Goal: Task Accomplishment & Management: Use online tool/utility

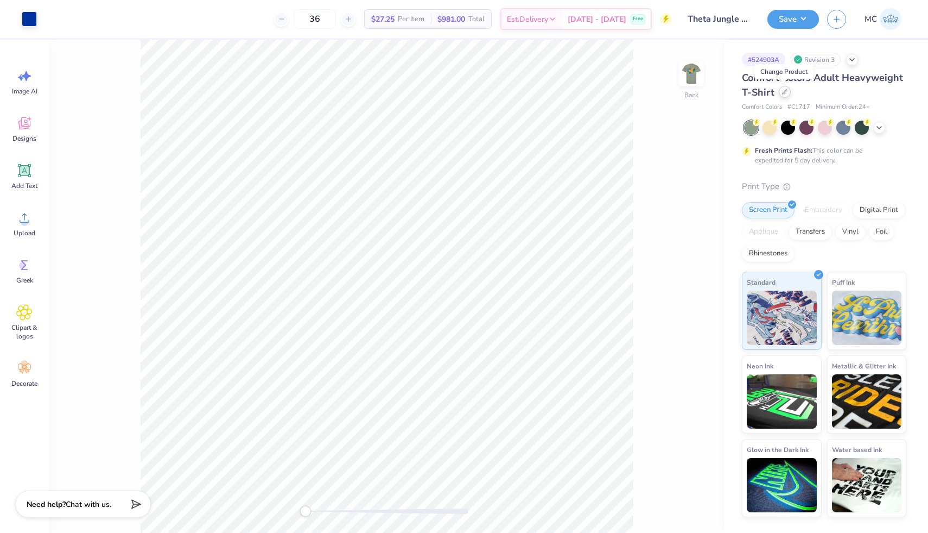
click at [782, 90] on icon at bounding box center [784, 91] width 5 height 5
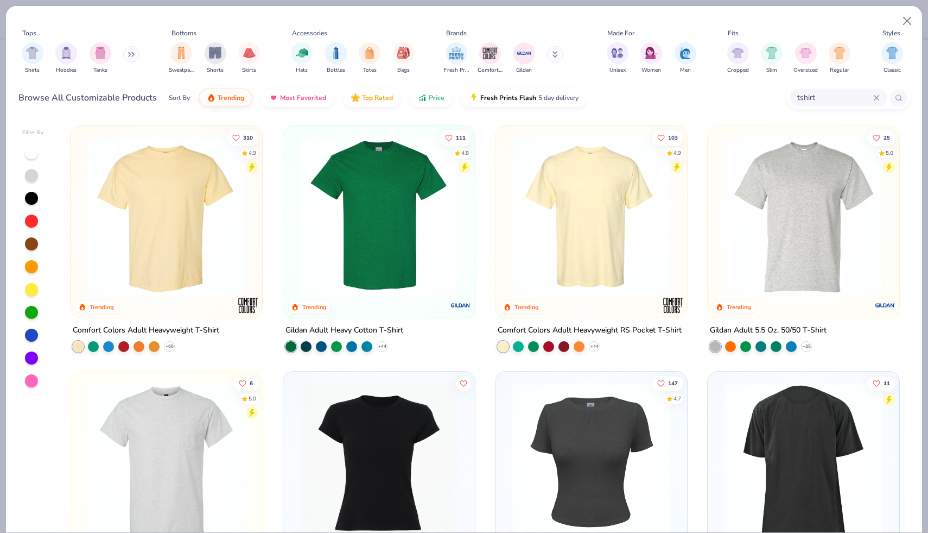
click at [883, 96] on div "tshirt" at bounding box center [839, 98] width 98 height 18
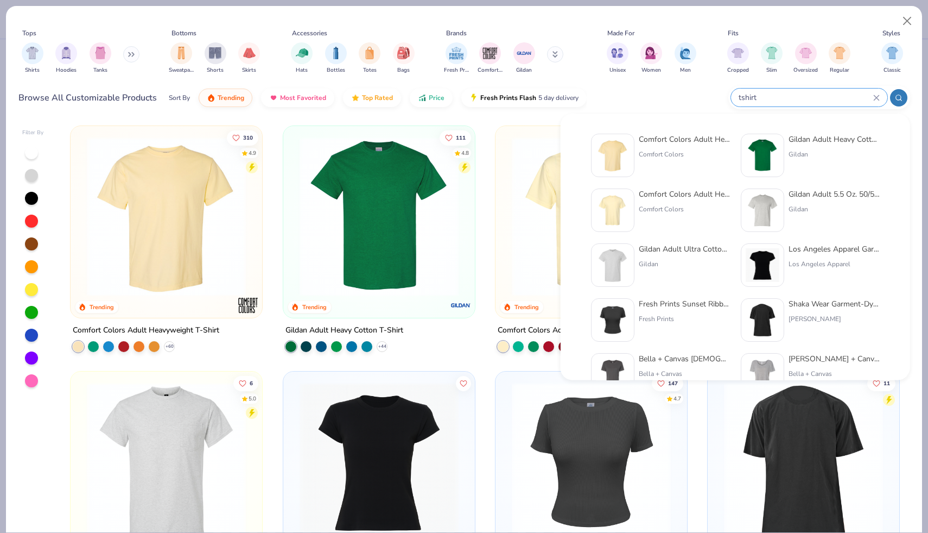
click at [883, 96] on div "tshirt" at bounding box center [809, 98] width 156 height 18
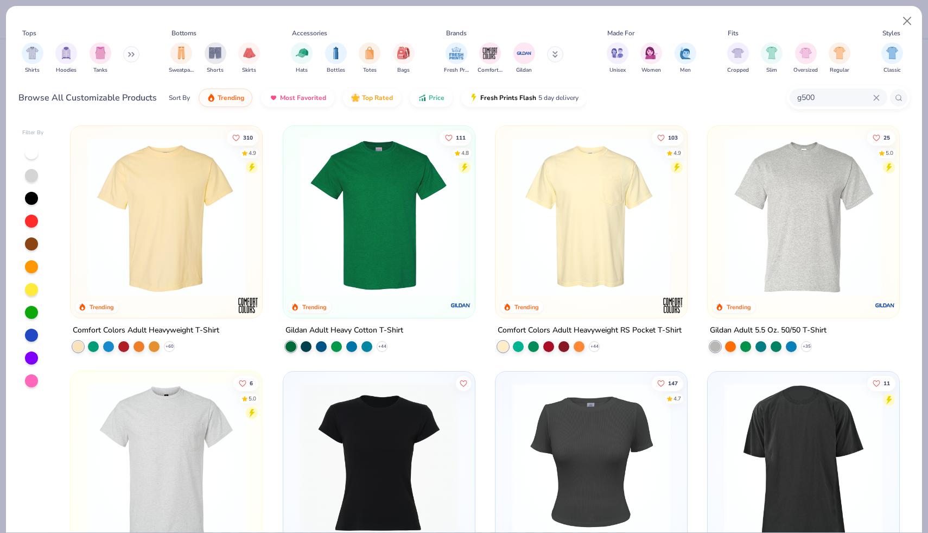
type input "g500"
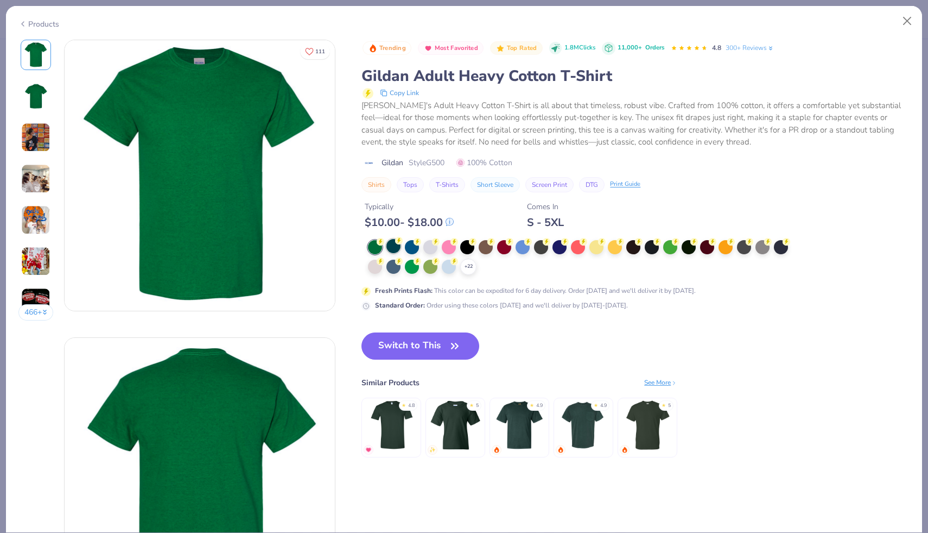
click at [394, 247] on div at bounding box center [394, 246] width 14 height 14
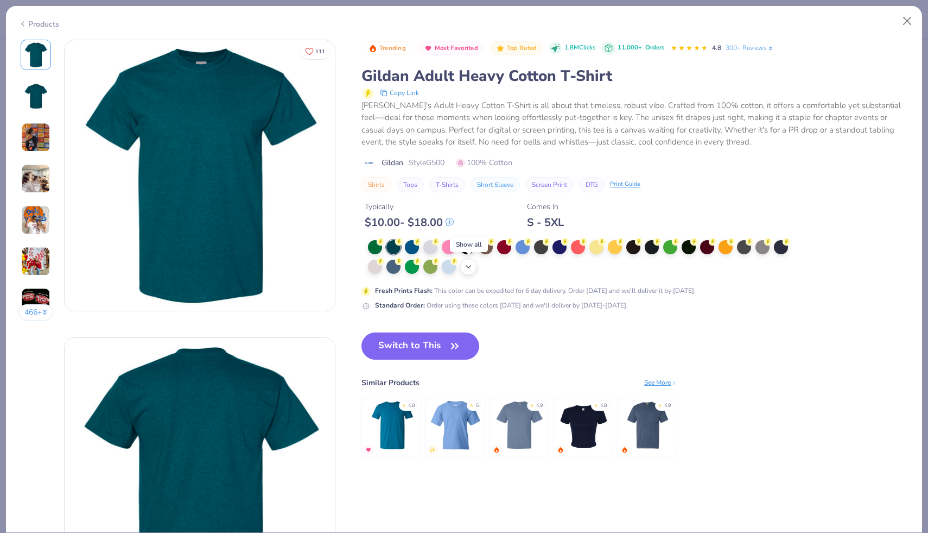
click at [469, 267] on icon at bounding box center [468, 266] width 9 height 9
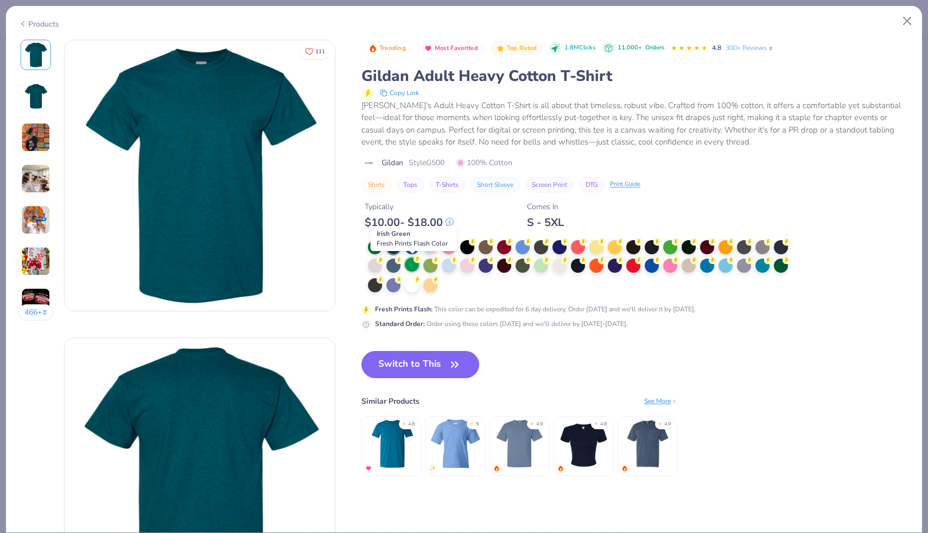
click at [417, 266] on div at bounding box center [412, 264] width 14 height 14
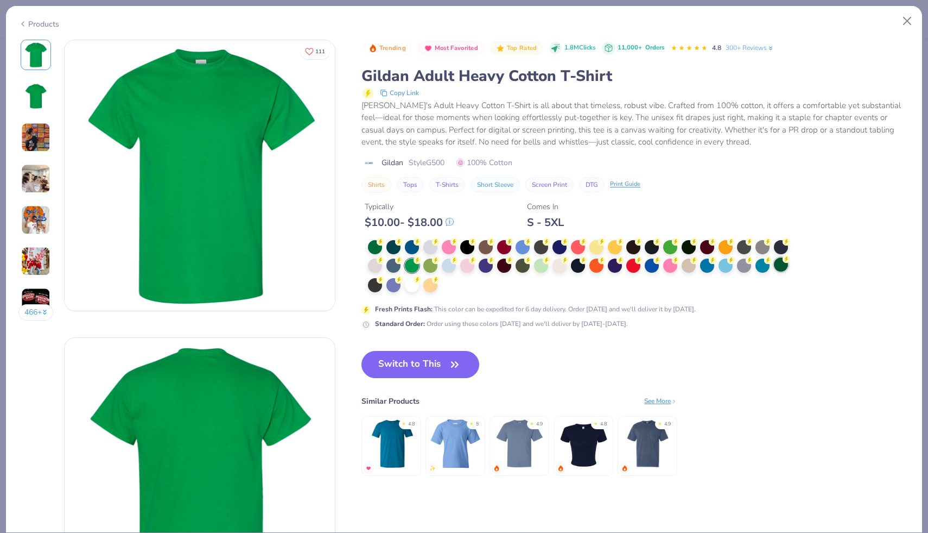
click at [780, 267] on div at bounding box center [781, 264] width 14 height 14
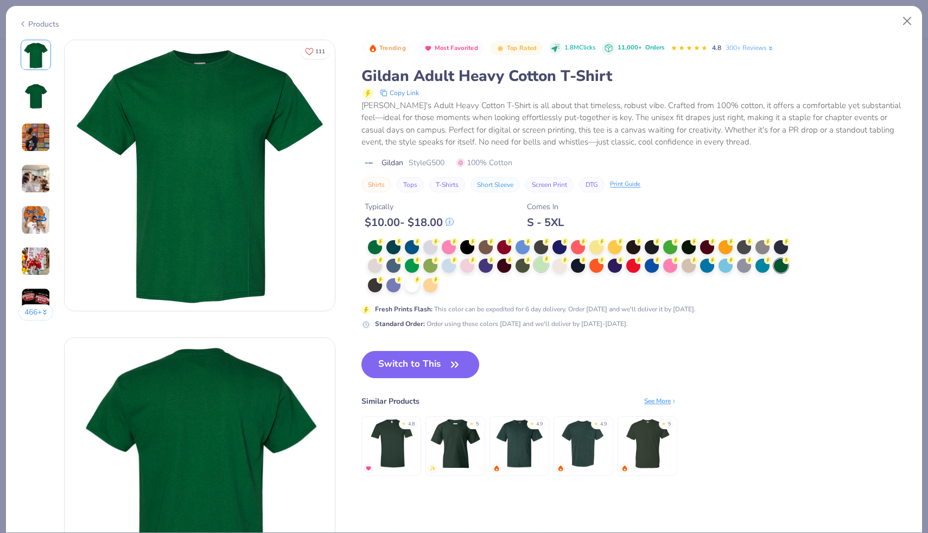
click at [543, 263] on div at bounding box center [541, 264] width 14 height 14
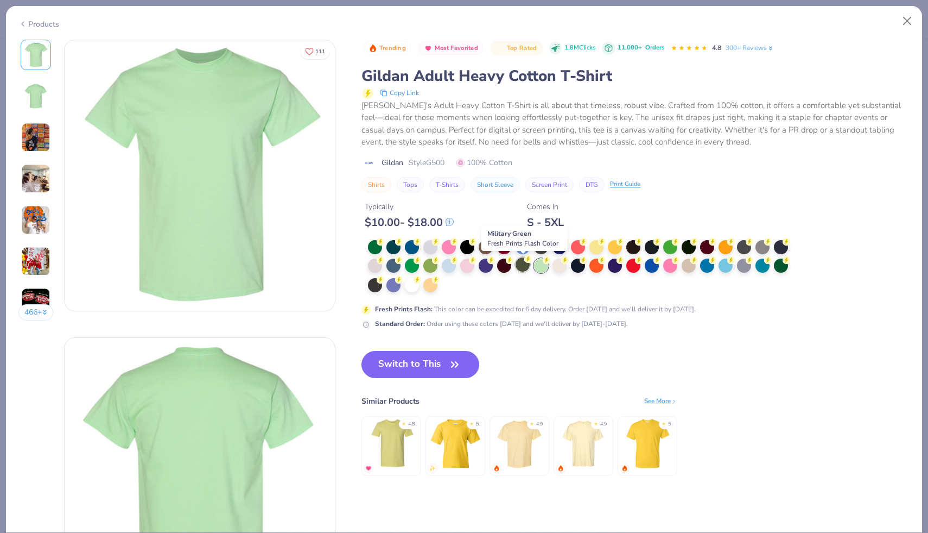
click at [522, 266] on div at bounding box center [523, 264] width 14 height 14
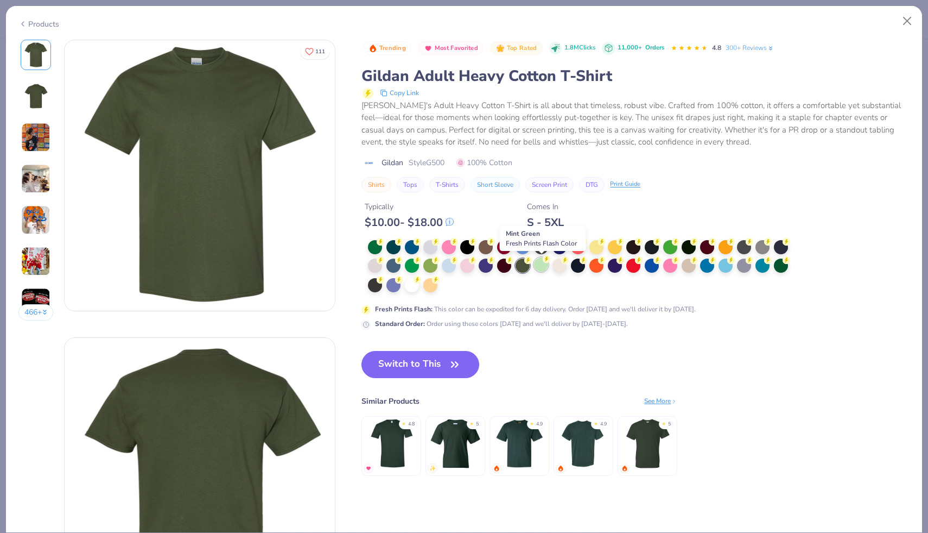
click at [539, 266] on div at bounding box center [541, 264] width 14 height 14
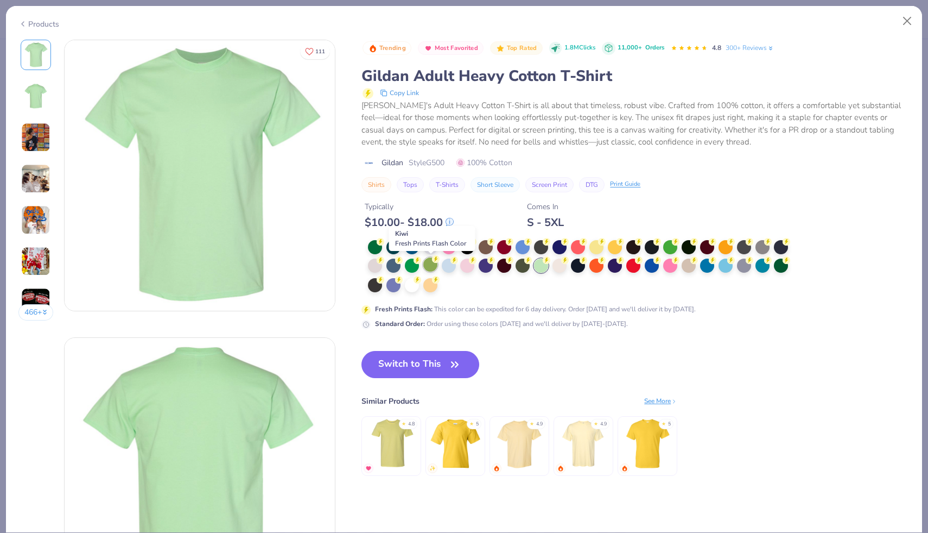
click at [426, 264] on div at bounding box center [431, 264] width 14 height 14
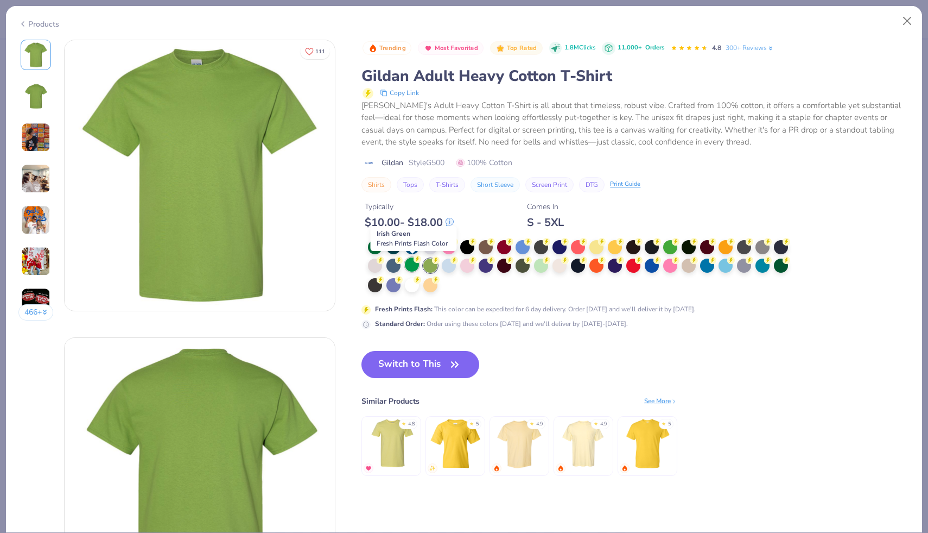
click at [412, 265] on div at bounding box center [412, 264] width 14 height 14
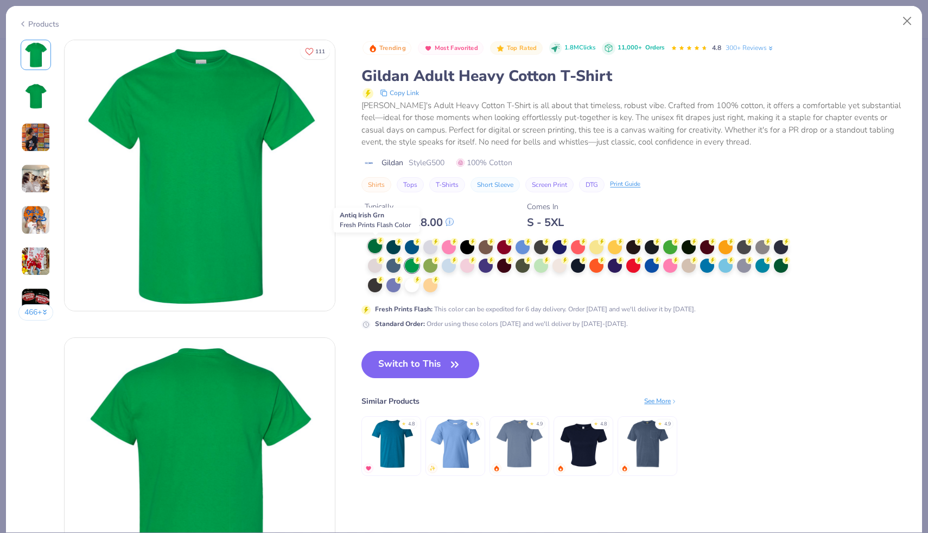
click at [375, 245] on div at bounding box center [375, 246] width 14 height 14
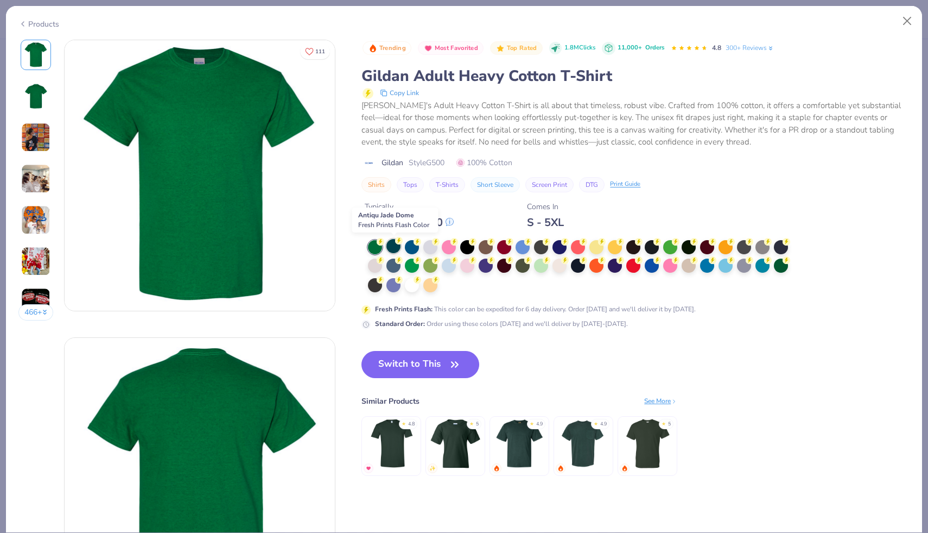
click at [394, 247] on div at bounding box center [394, 246] width 14 height 14
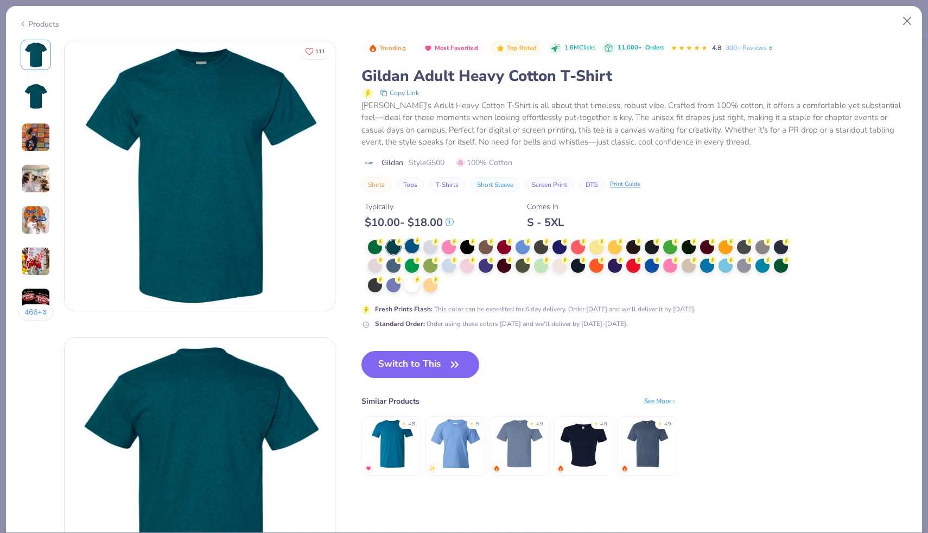
click at [417, 249] on div at bounding box center [412, 246] width 14 height 14
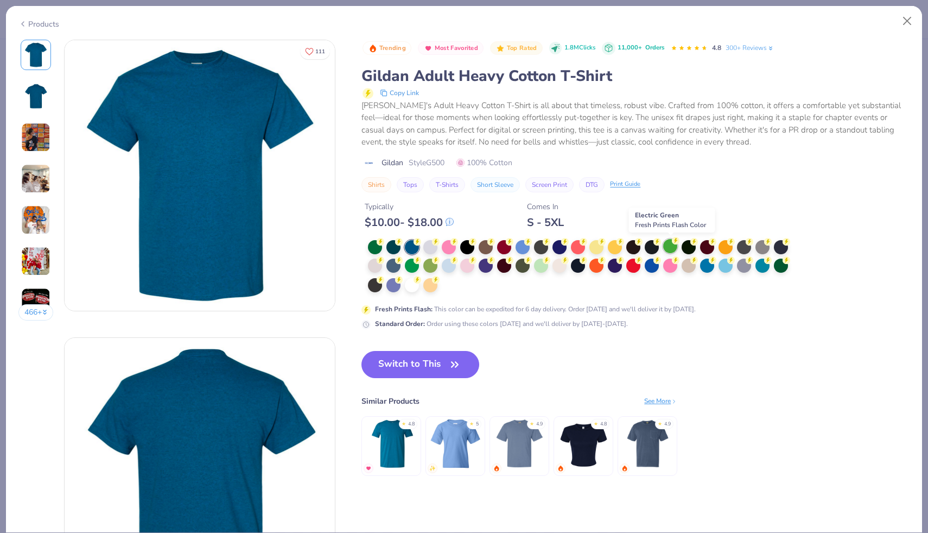
click at [670, 244] on div at bounding box center [671, 246] width 14 height 14
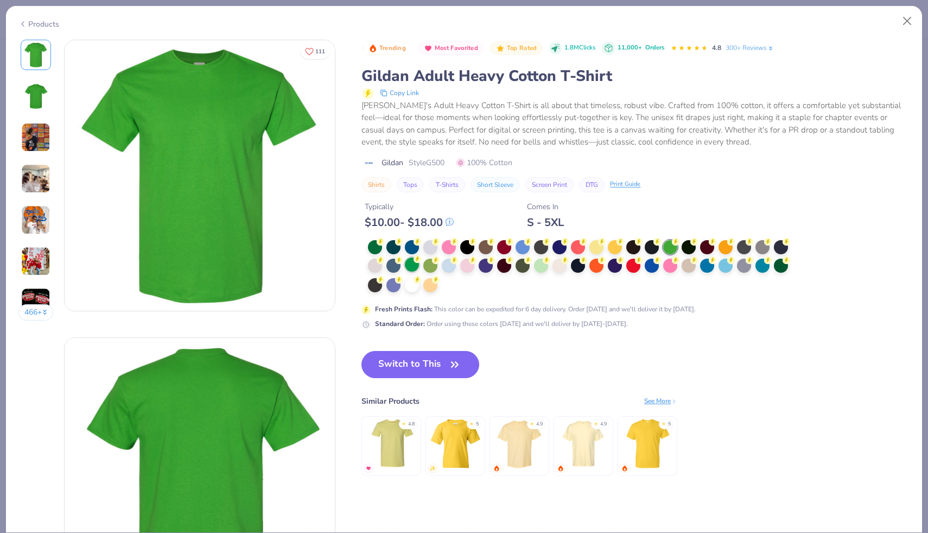
click at [408, 263] on div at bounding box center [412, 264] width 14 height 14
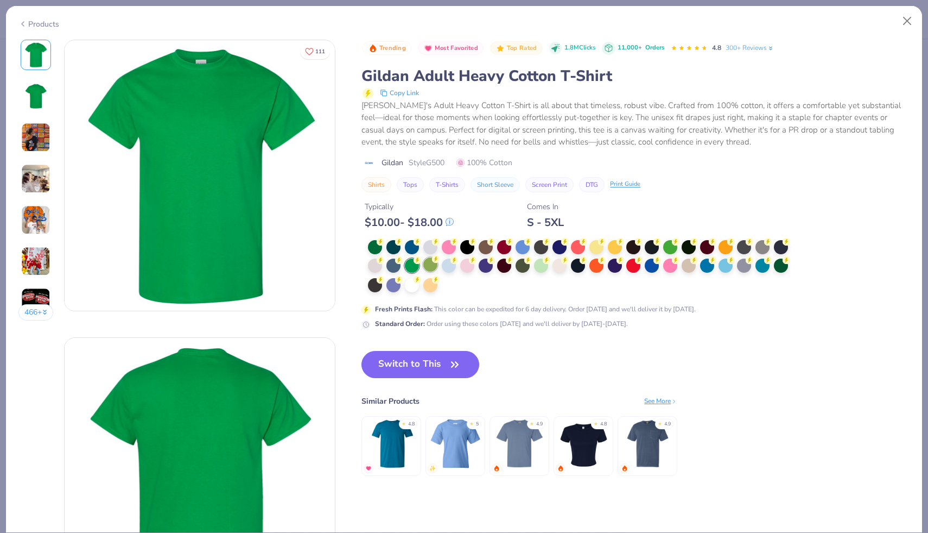
click at [433, 268] on div at bounding box center [431, 264] width 14 height 14
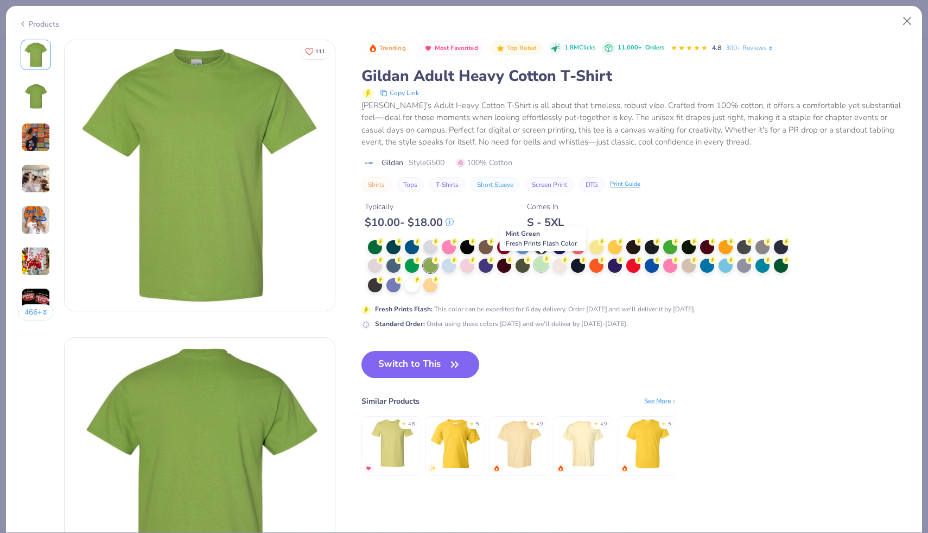
click at [541, 271] on div at bounding box center [541, 264] width 14 height 14
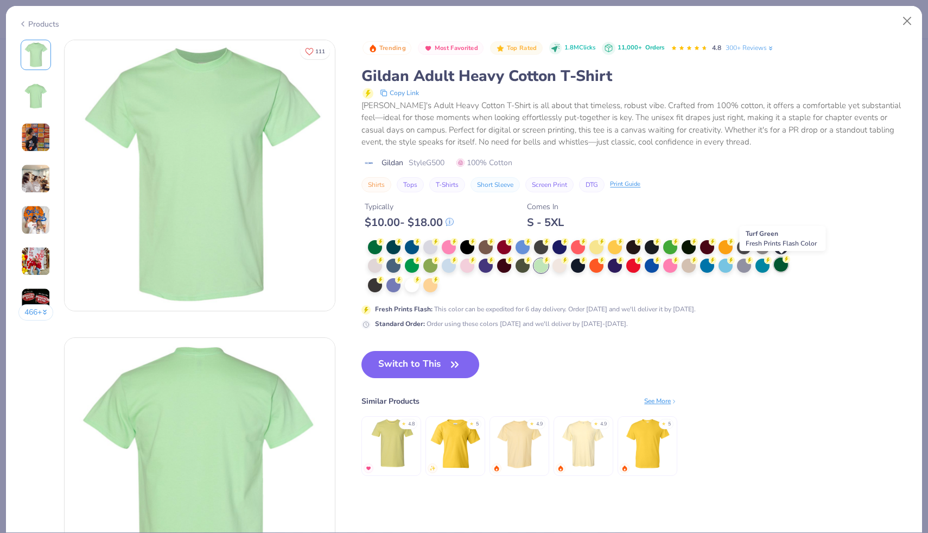
click at [784, 266] on div at bounding box center [781, 264] width 14 height 14
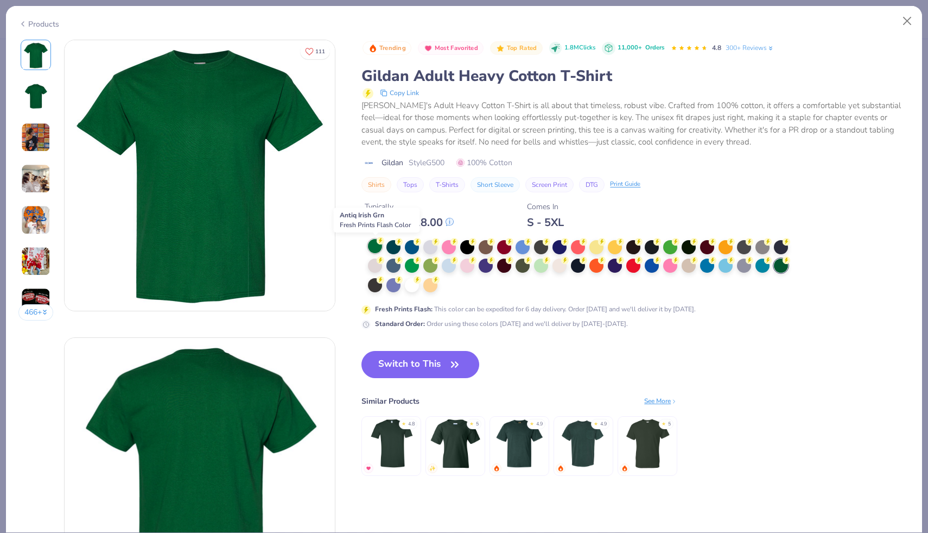
click at [376, 246] on div at bounding box center [375, 246] width 14 height 14
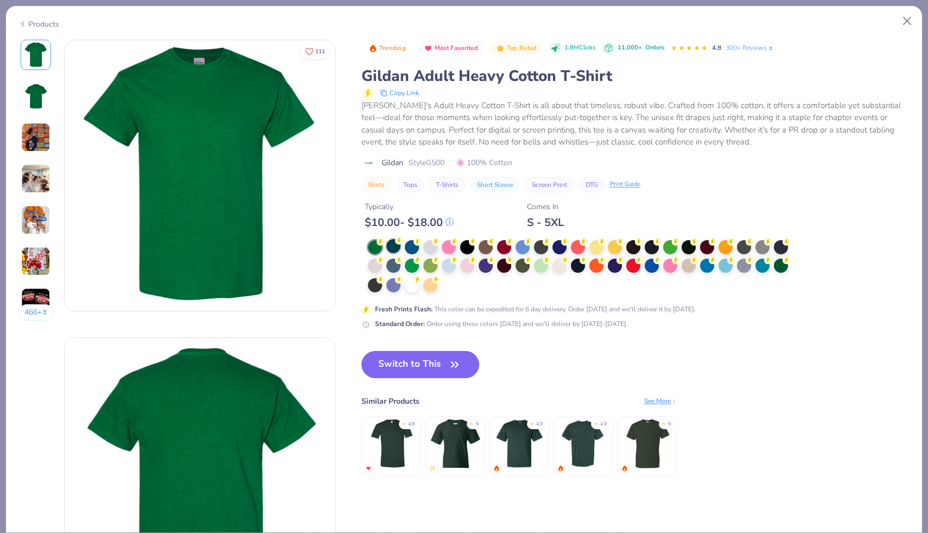
click at [397, 248] on div at bounding box center [394, 246] width 14 height 14
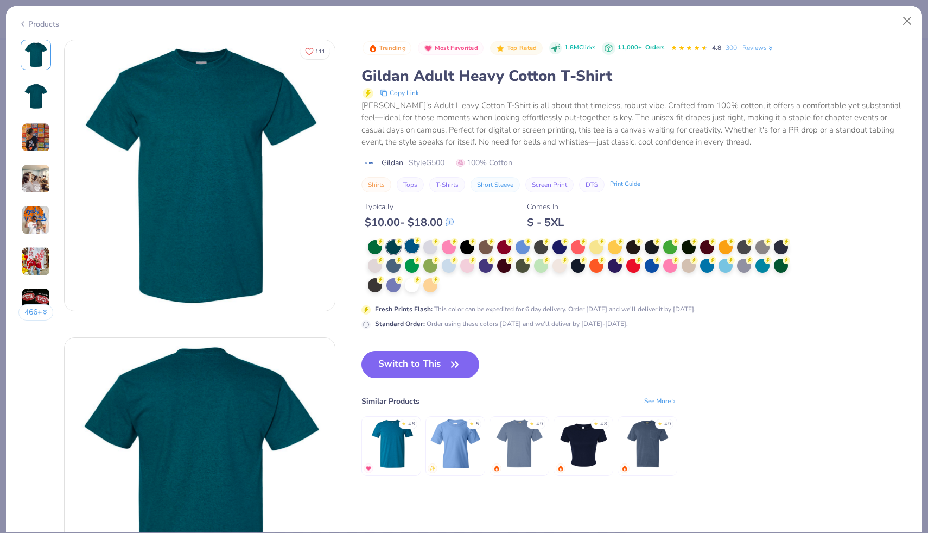
click at [415, 247] on div at bounding box center [412, 246] width 14 height 14
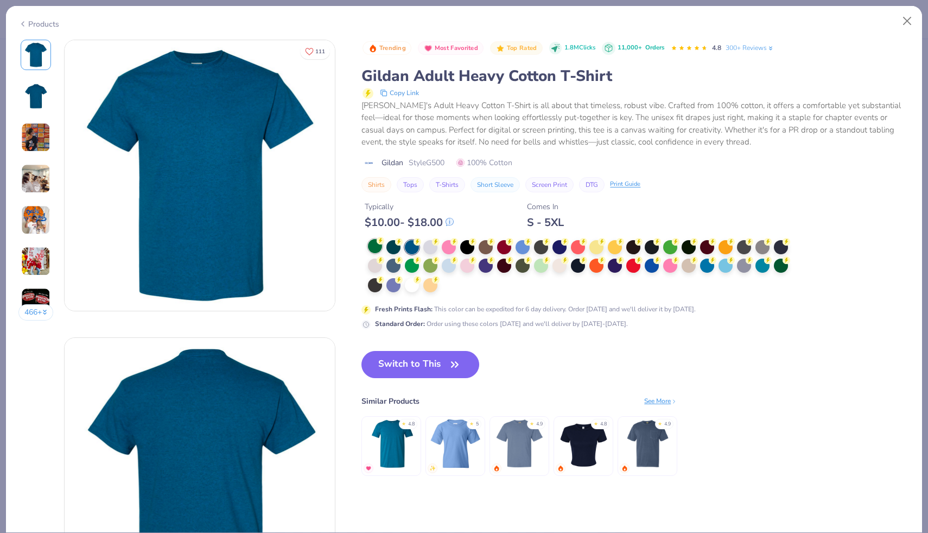
click at [376, 247] on div at bounding box center [375, 246] width 14 height 14
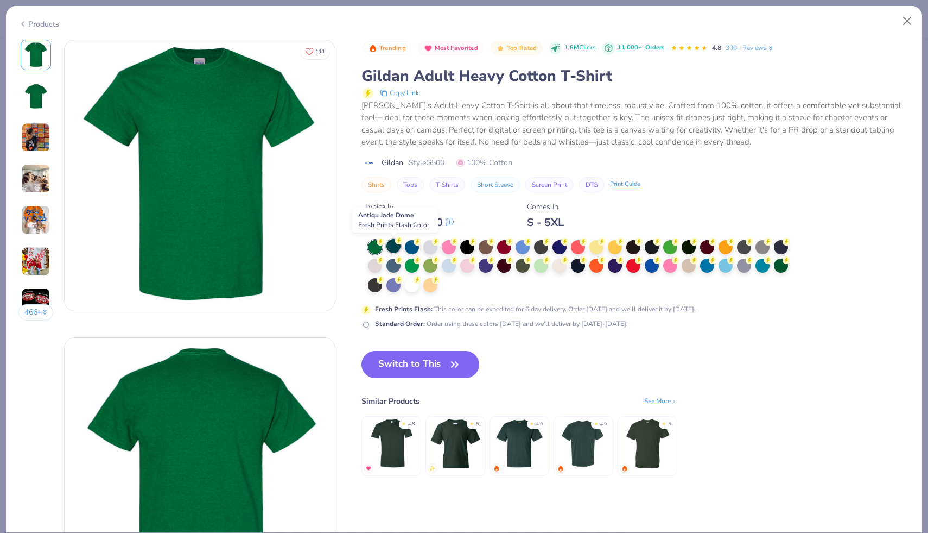
click at [395, 244] on div at bounding box center [394, 246] width 14 height 14
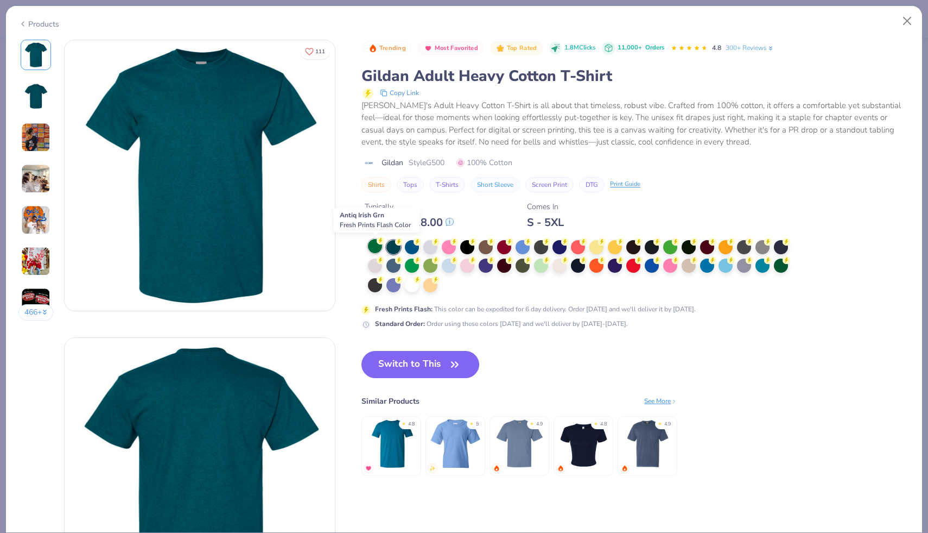
click at [375, 245] on div at bounding box center [375, 246] width 14 height 14
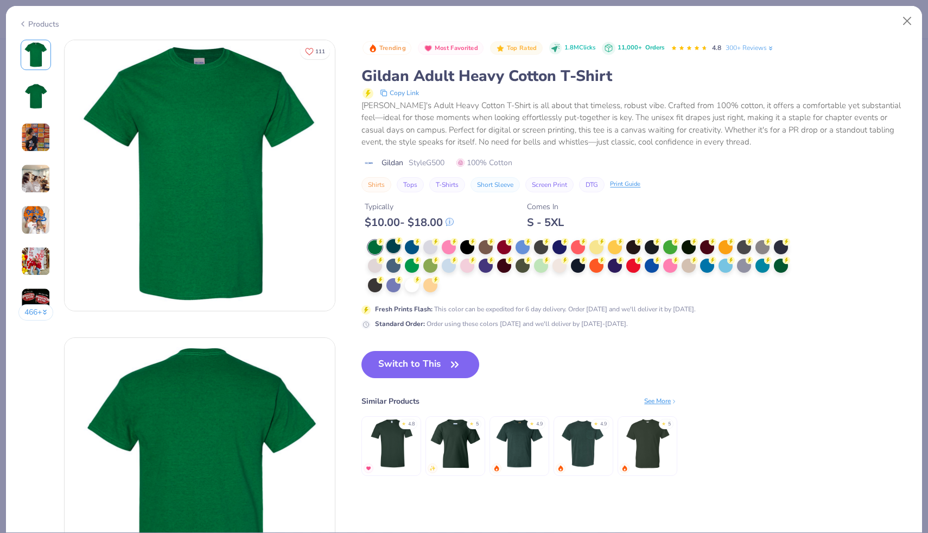
click at [397, 246] on div at bounding box center [394, 246] width 14 height 14
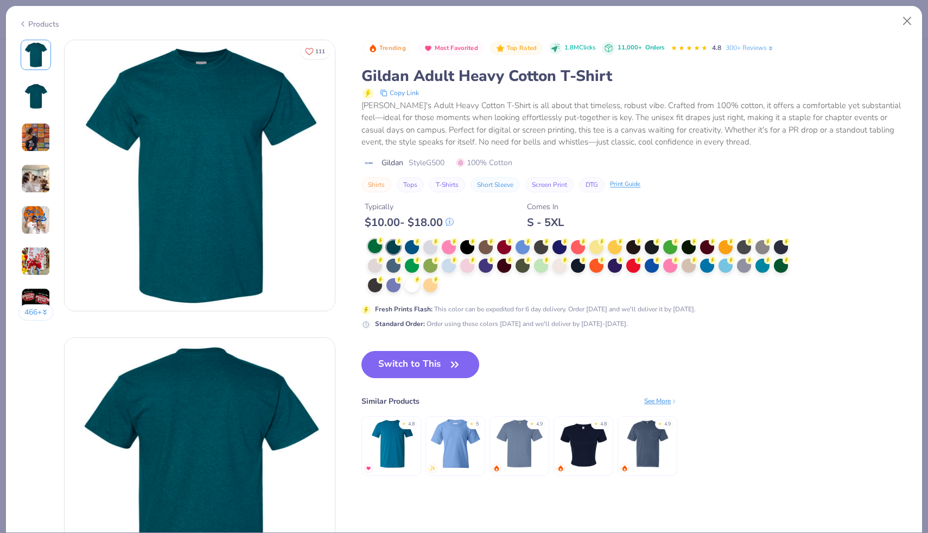
click at [378, 247] on div at bounding box center [375, 246] width 14 height 14
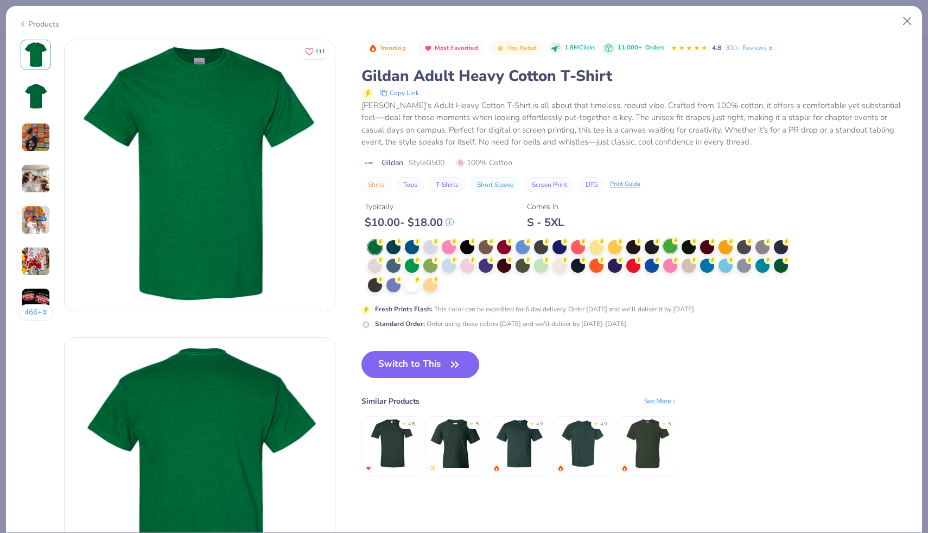
click at [673, 242] on icon at bounding box center [676, 241] width 8 height 8
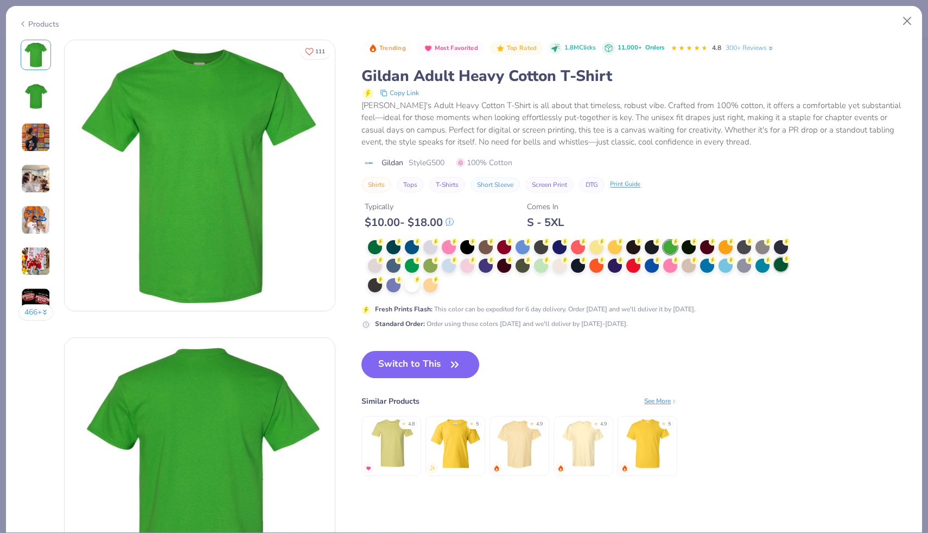
click at [776, 263] on div at bounding box center [781, 264] width 14 height 14
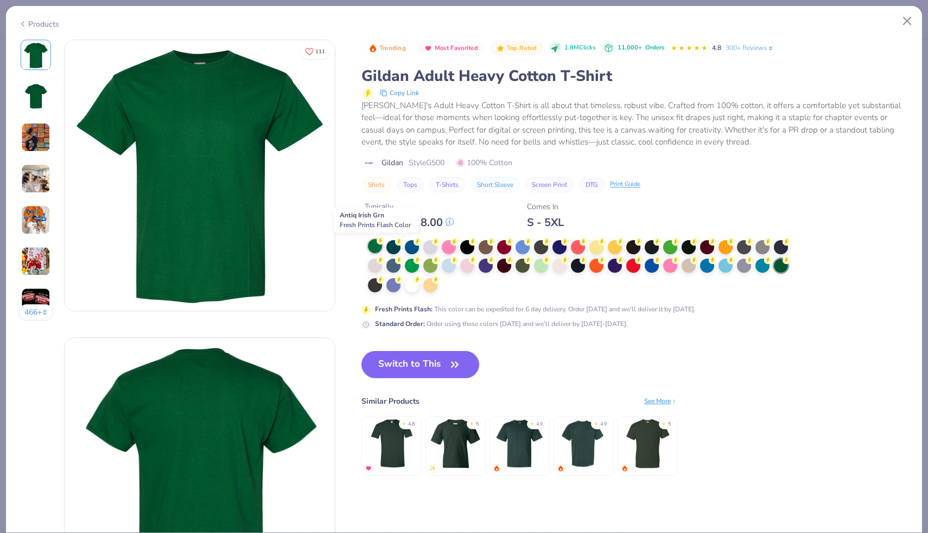
click at [375, 246] on div at bounding box center [375, 246] width 14 height 14
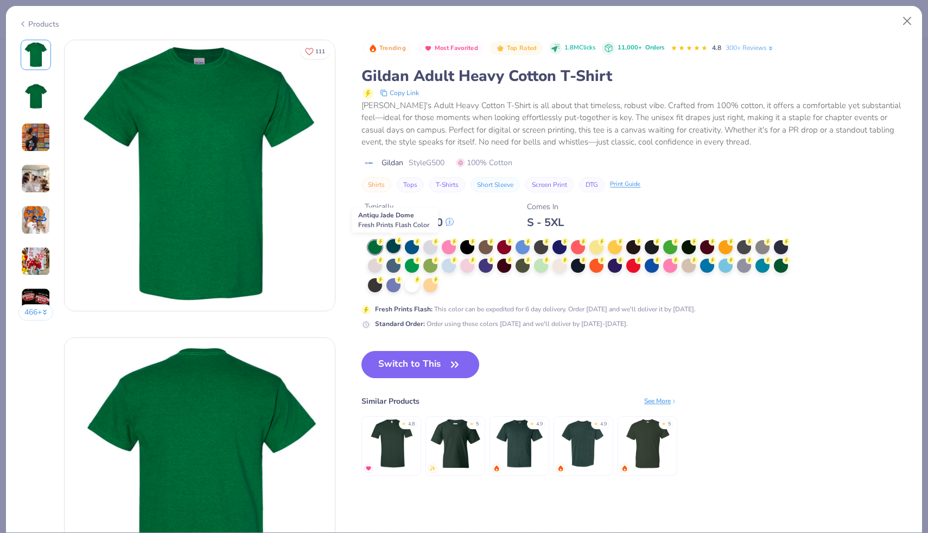
click at [395, 246] on div at bounding box center [394, 246] width 14 height 14
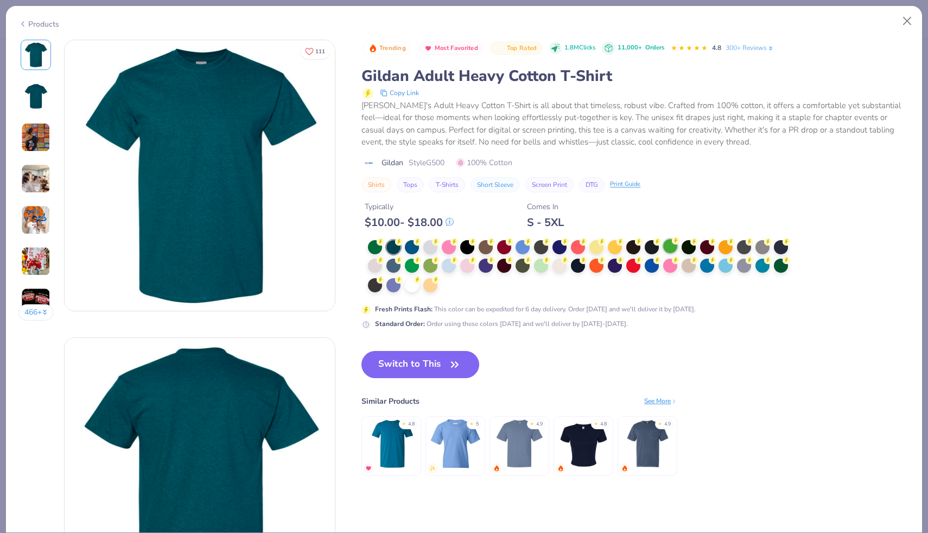
click at [668, 246] on div at bounding box center [671, 246] width 14 height 14
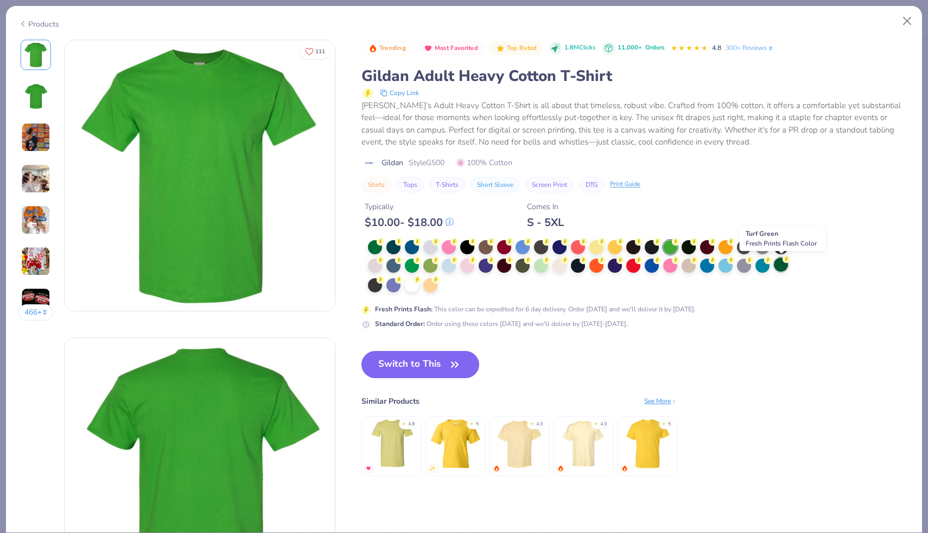
click at [780, 267] on div at bounding box center [781, 264] width 14 height 14
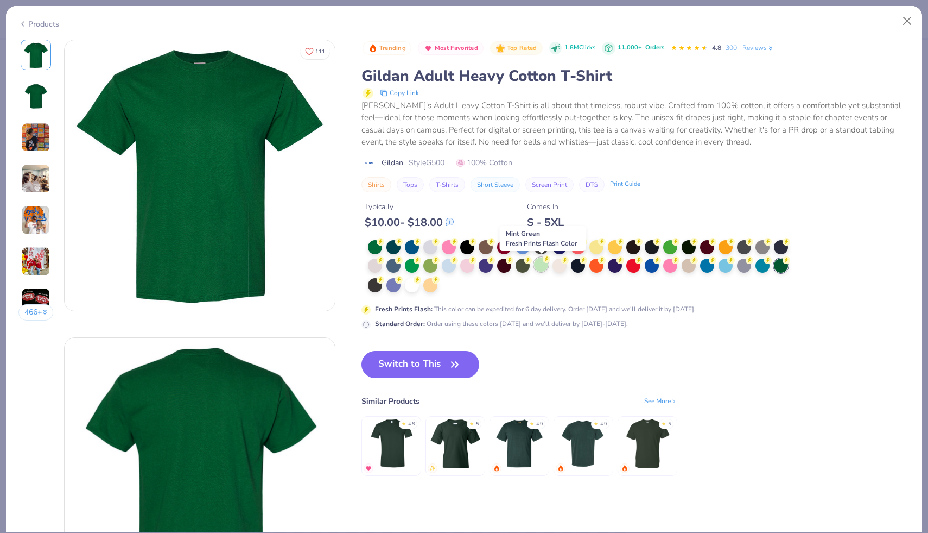
click at [545, 266] on div at bounding box center [541, 264] width 14 height 14
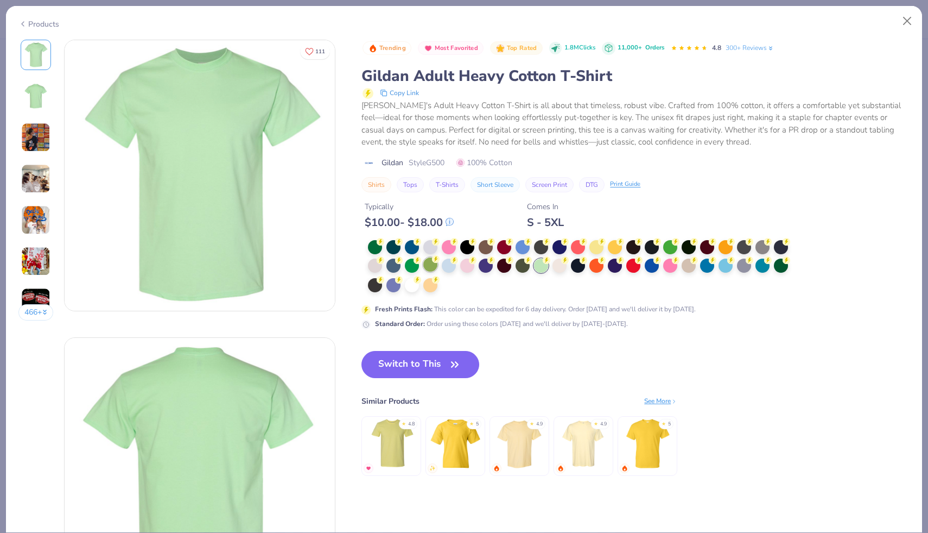
click at [432, 265] on div at bounding box center [431, 264] width 14 height 14
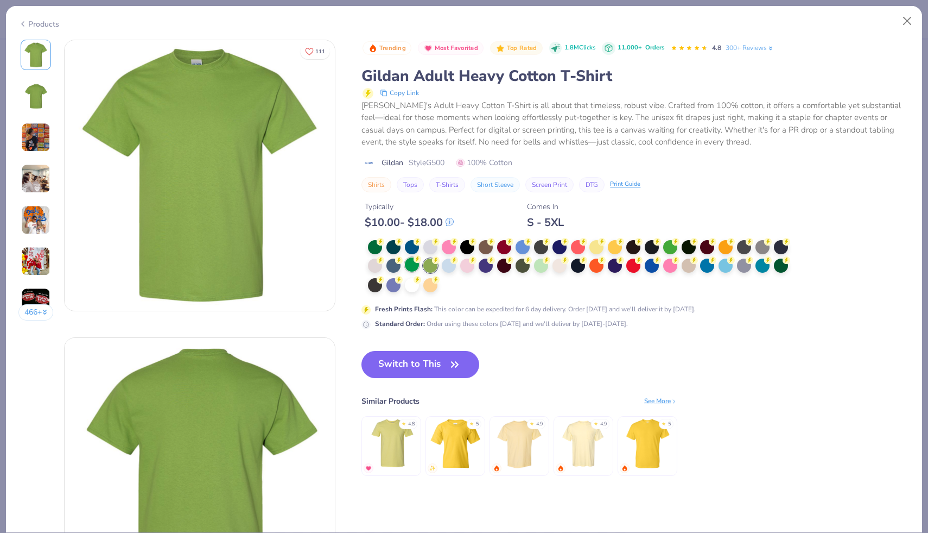
click at [413, 265] on div at bounding box center [412, 264] width 14 height 14
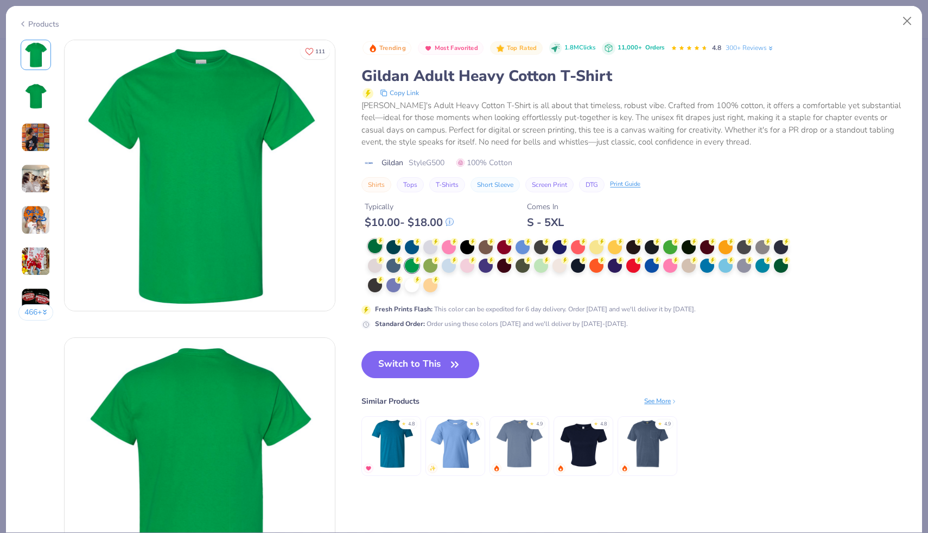
click at [375, 250] on div at bounding box center [375, 246] width 14 height 14
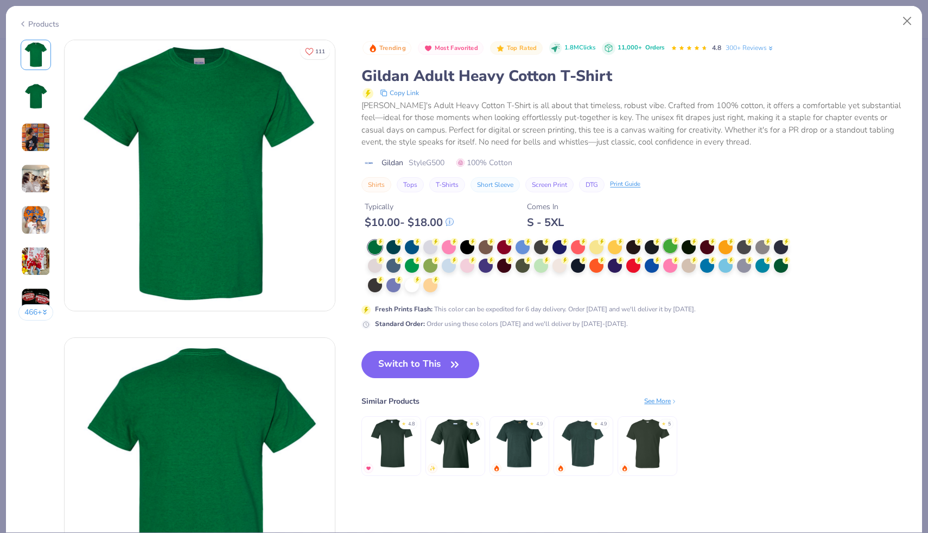
click at [671, 250] on div at bounding box center [671, 246] width 14 height 14
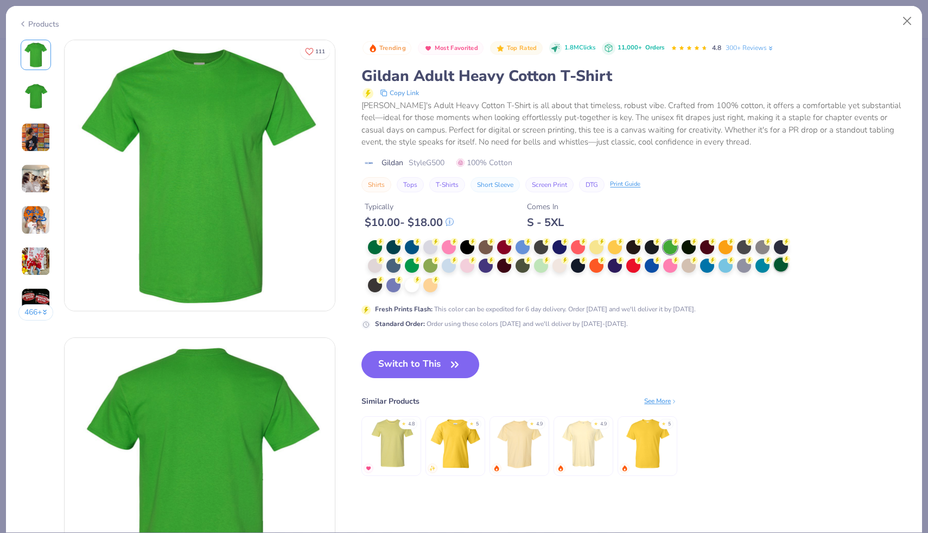
click at [782, 268] on div at bounding box center [781, 264] width 14 height 14
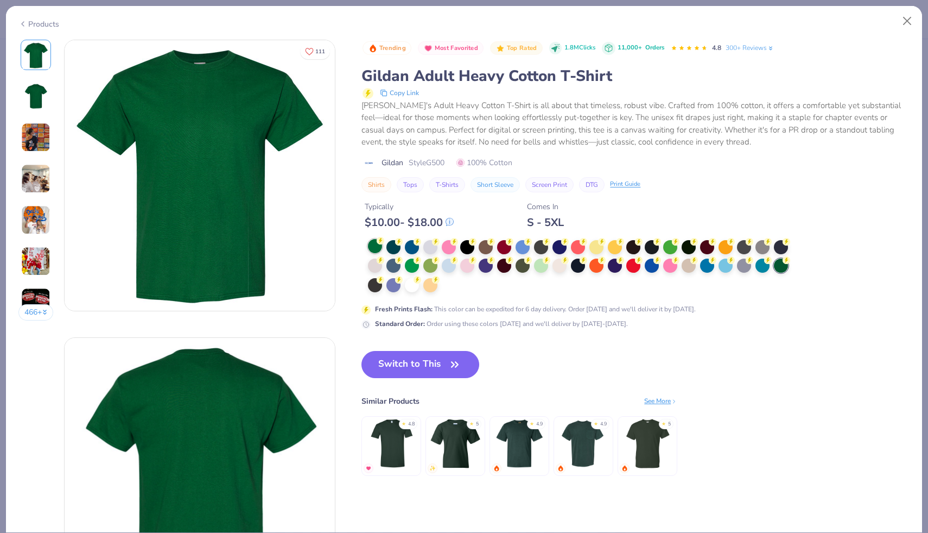
click at [380, 249] on div at bounding box center [375, 246] width 14 height 14
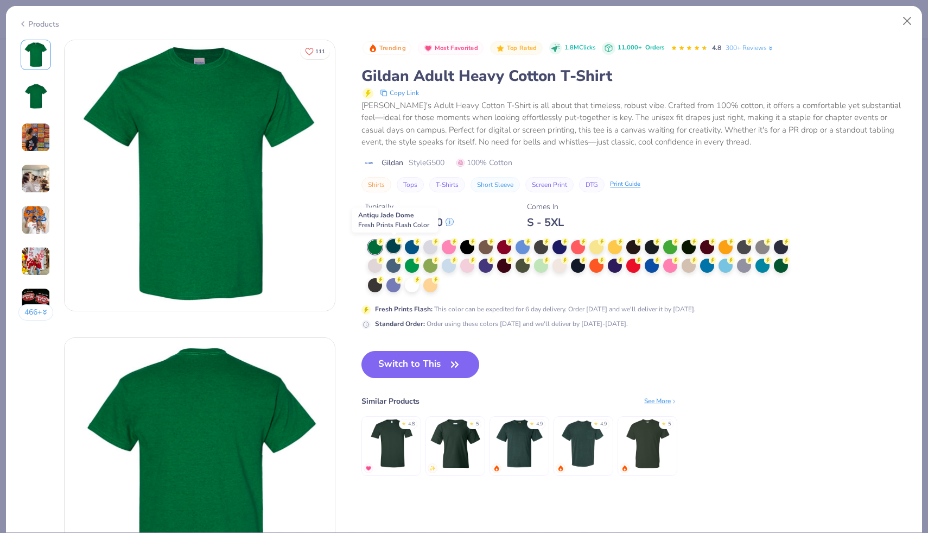
click at [395, 250] on div at bounding box center [394, 246] width 14 height 14
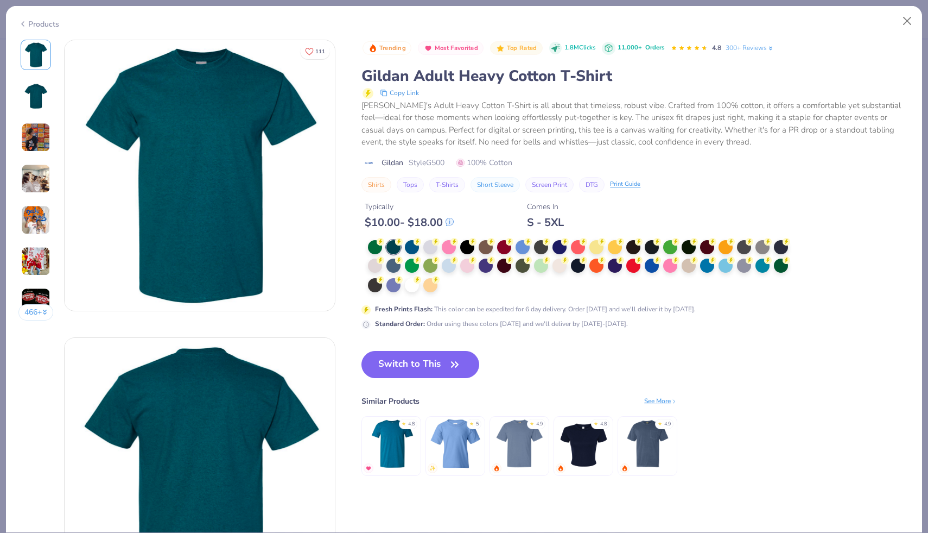
click at [403, 250] on div at bounding box center [582, 266] width 428 height 53
click at [377, 249] on div at bounding box center [375, 246] width 14 height 14
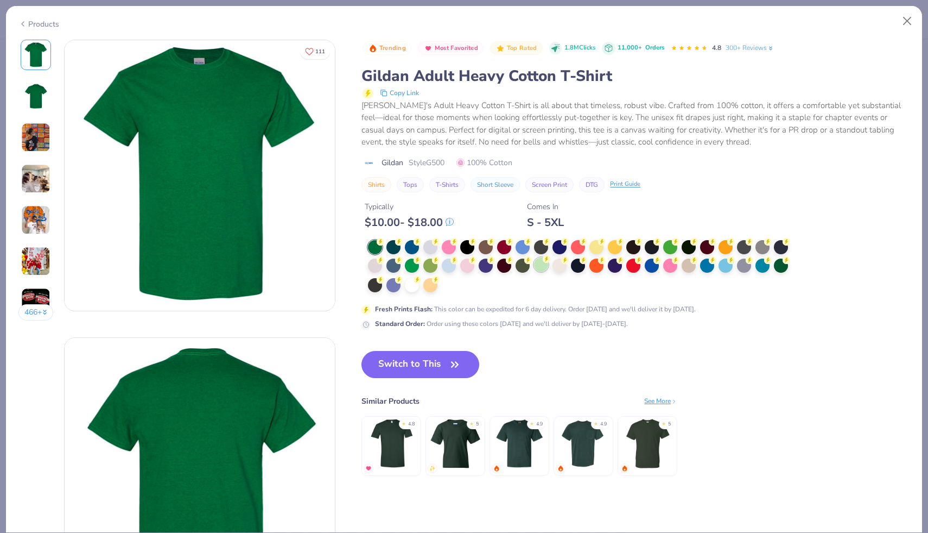
click at [541, 271] on div at bounding box center [541, 264] width 14 height 14
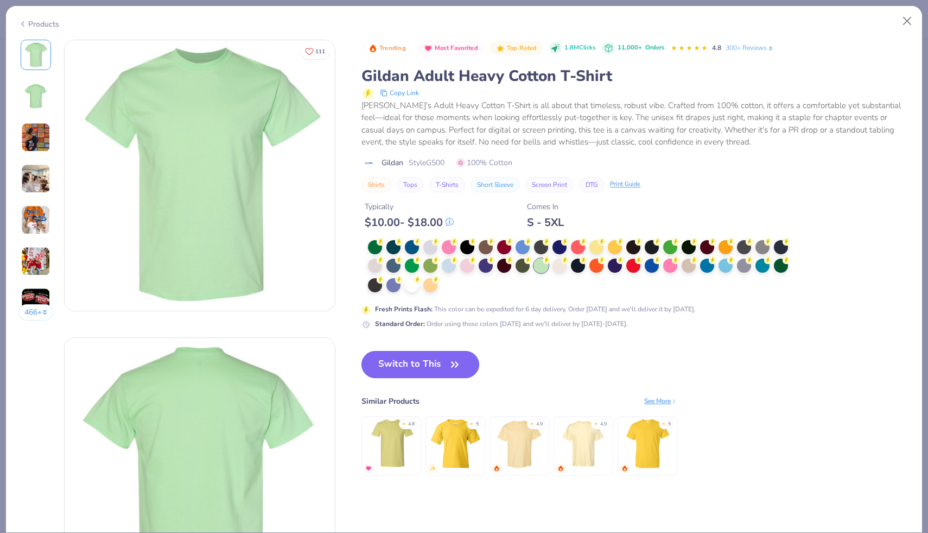
click at [433, 356] on button "Switch to This" at bounding box center [421, 364] width 118 height 27
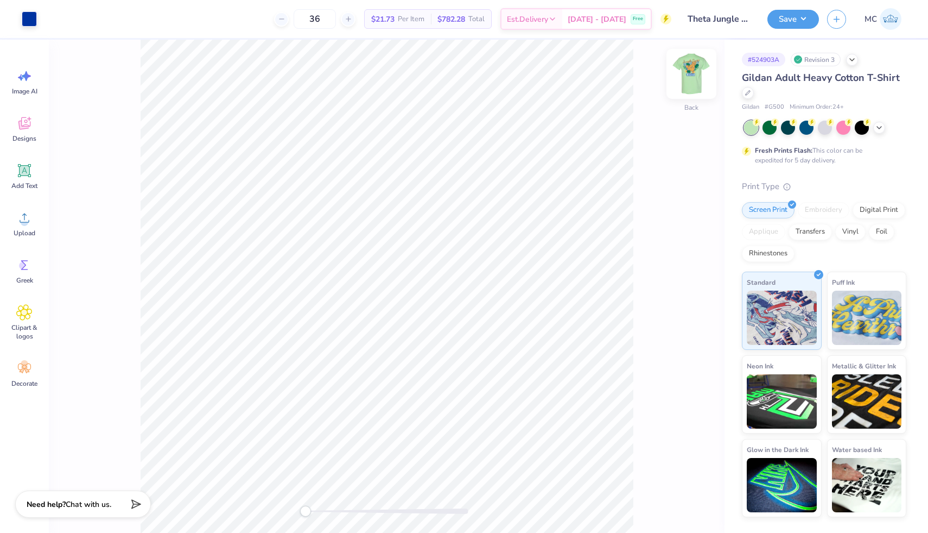
click at [685, 75] on img at bounding box center [691, 73] width 43 height 43
click at [697, 75] on img at bounding box center [691, 73] width 43 height 43
click at [695, 81] on img at bounding box center [691, 73] width 43 height 43
click at [807, 18] on button "Save" at bounding box center [794, 17] width 52 height 19
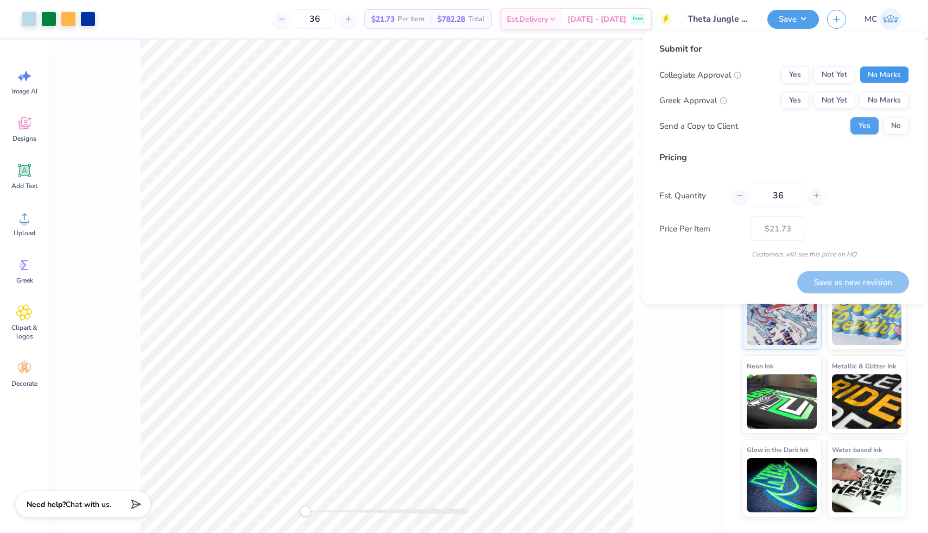
click at [880, 79] on button "No Marks" at bounding box center [884, 74] width 49 height 17
click at [833, 100] on button "Not Yet" at bounding box center [835, 100] width 42 height 17
click at [896, 131] on button "No" at bounding box center [896, 125] width 26 height 17
click at [867, 288] on button "Save as new revision" at bounding box center [854, 282] width 112 height 22
type input "$21.73"
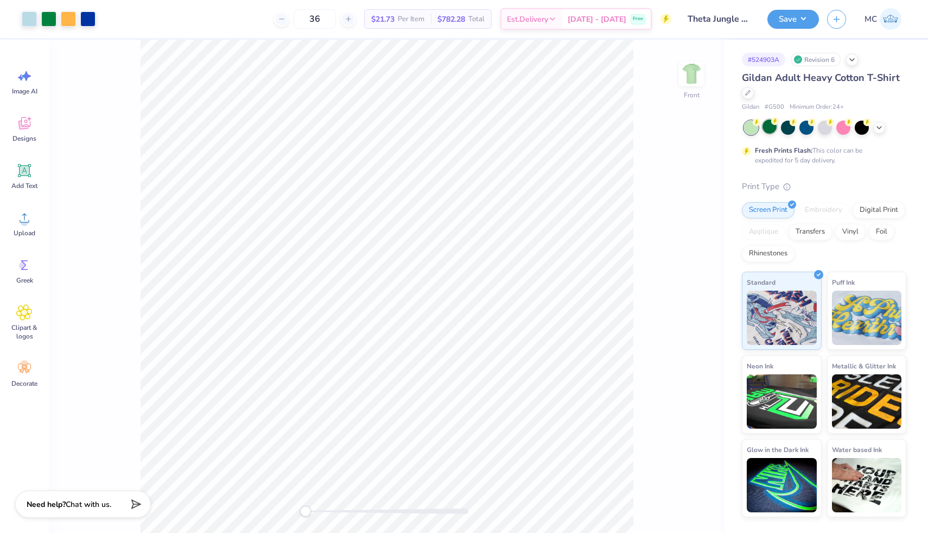
click at [767, 126] on div at bounding box center [770, 126] width 14 height 14
click at [877, 129] on icon at bounding box center [879, 126] width 9 height 9
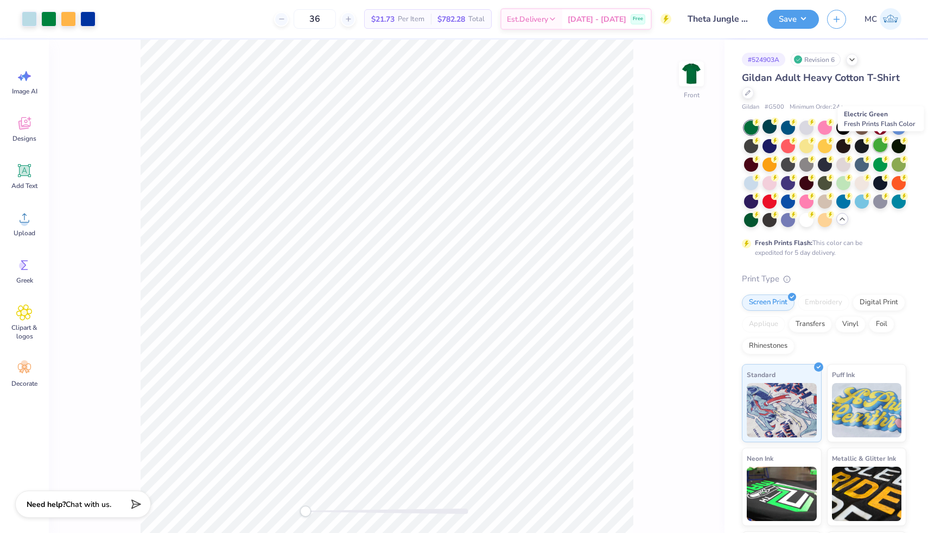
click at [874, 144] on div at bounding box center [881, 145] width 14 height 14
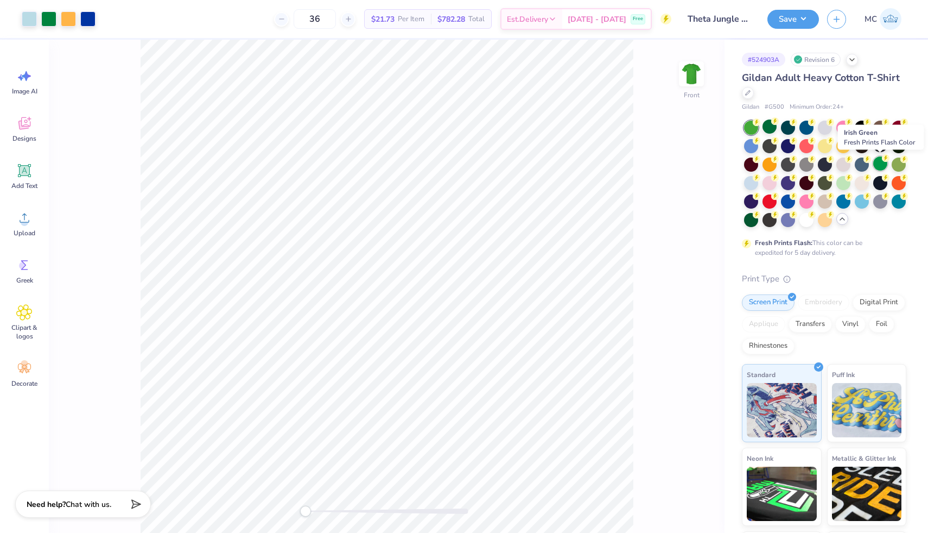
click at [877, 168] on div at bounding box center [881, 163] width 14 height 14
click at [898, 167] on div at bounding box center [899, 163] width 14 height 14
click at [894, 165] on div at bounding box center [899, 163] width 14 height 14
click at [754, 223] on div at bounding box center [751, 219] width 14 height 14
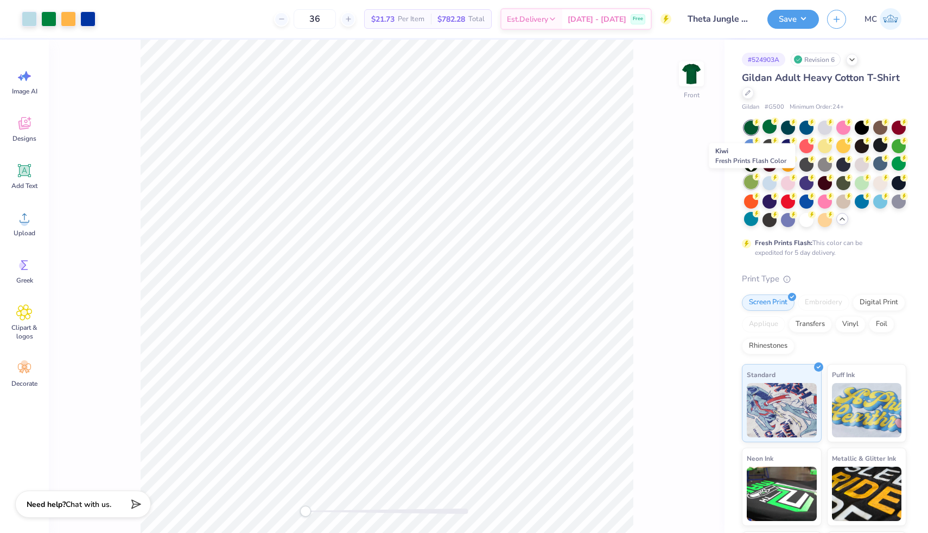
click at [751, 183] on div at bounding box center [751, 182] width 14 height 14
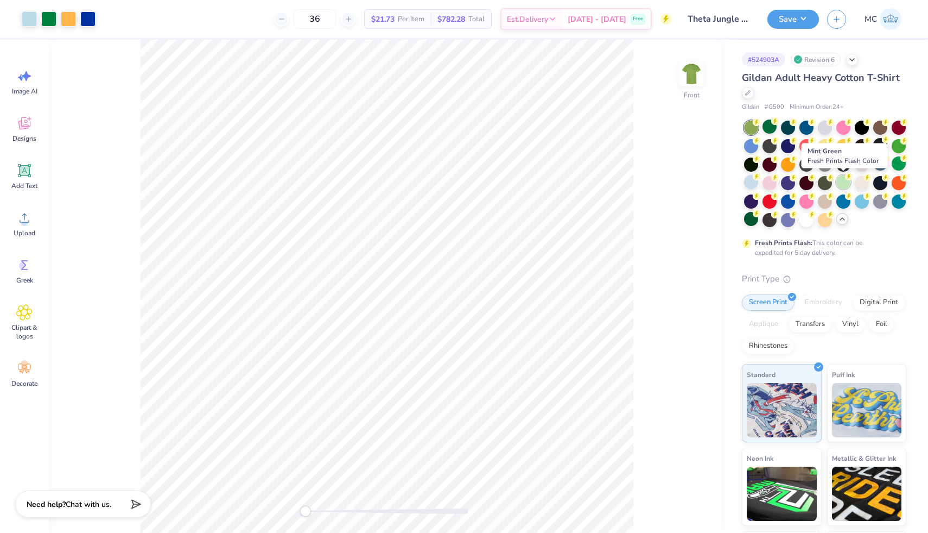
click at [847, 187] on div at bounding box center [844, 182] width 14 height 14
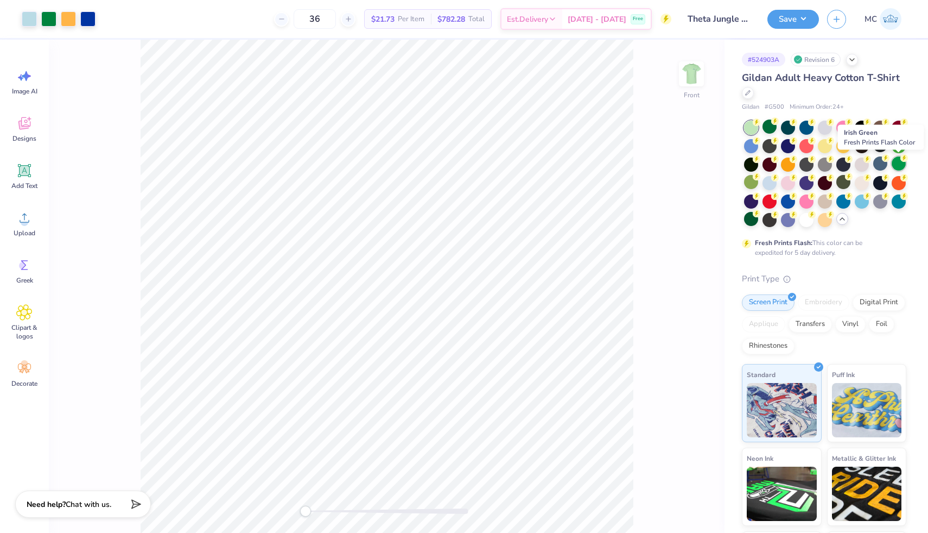
click at [896, 165] on div at bounding box center [899, 163] width 14 height 14
click at [897, 146] on div at bounding box center [899, 145] width 14 height 14
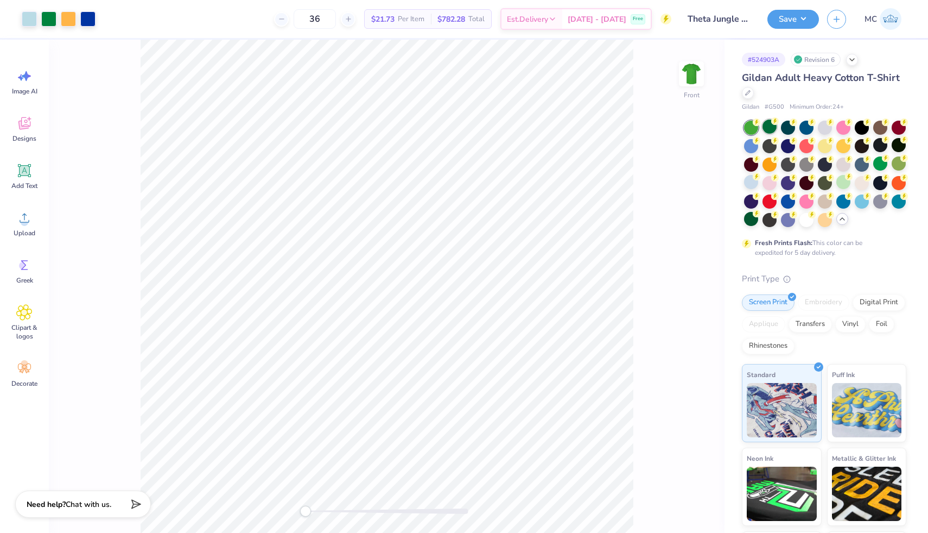
click at [769, 127] on div at bounding box center [770, 126] width 14 height 14
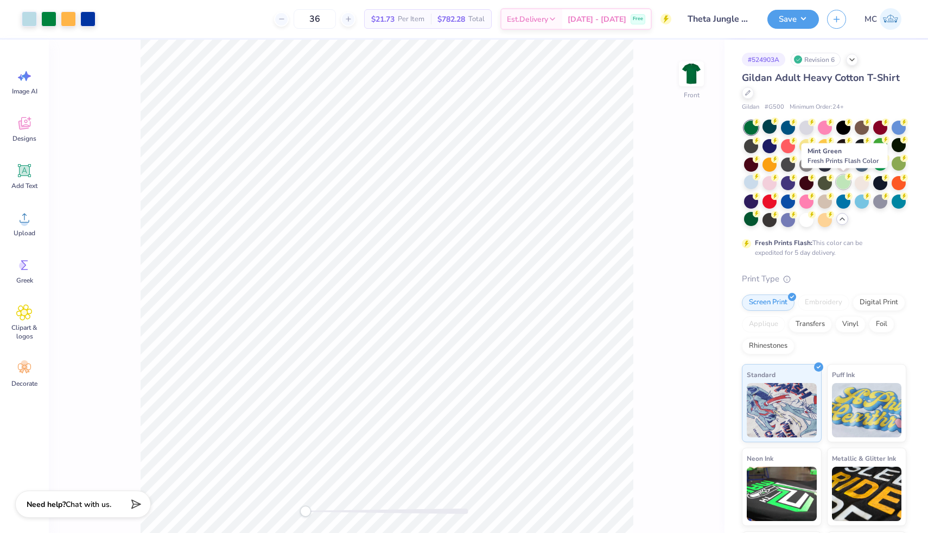
click at [844, 182] on div at bounding box center [844, 182] width 14 height 14
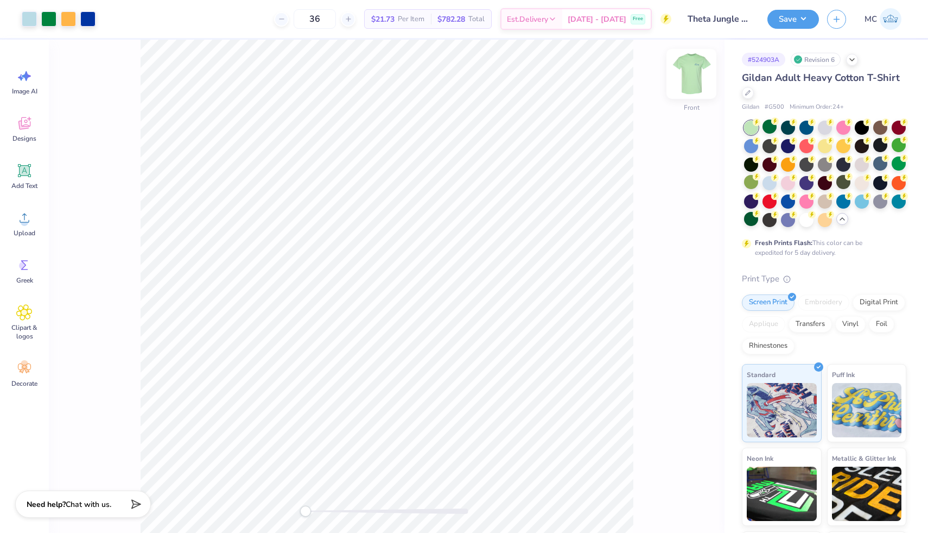
click at [686, 78] on img at bounding box center [691, 73] width 43 height 43
click at [686, 78] on img at bounding box center [692, 74] width 22 height 22
